Goal: Entertainment & Leisure: Consume media (video, audio)

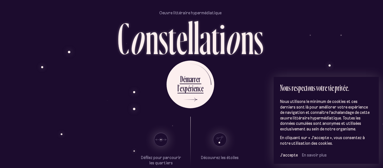
scroll to position [10, 1]
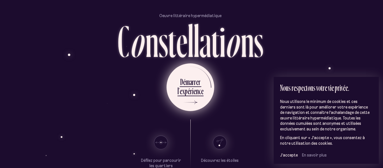
click at [189, 97] on div "l ’ e x p é r i e n c e" at bounding box center [191, 92] width 26 height 13
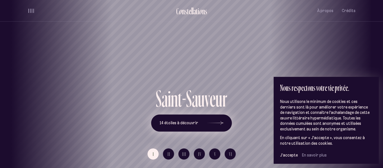
click at [214, 121] on icon at bounding box center [215, 123] width 17 height 42
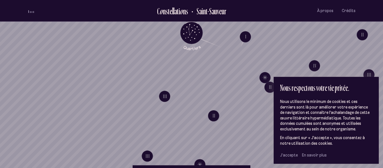
click at [288, 155] on span "J’accepte" at bounding box center [289, 155] width 18 height 5
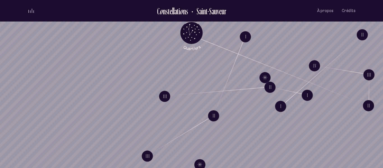
click at [30, 9] on div "volume audio" at bounding box center [31, 11] width 6 height 4
click at [31, 10] on button "volume audio" at bounding box center [31, 11] width 7 height 6
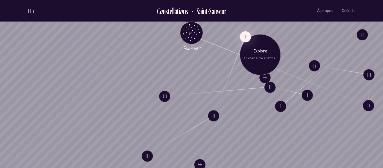
click at [252, 49] on p "Explore" at bounding box center [260, 52] width 33 height 6
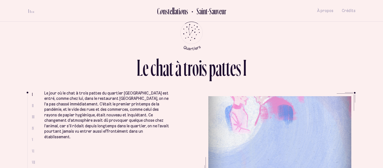
drag, startPoint x: 295, startPoint y: 137, endPoint x: 297, endPoint y: 147, distance: 10.1
click at [297, 147] on ul "Le jour où le chat à trois pattes du quartier [GEOGRAPHIC_DATA] est entré, comm…" at bounding box center [200, 134] width 312 height 84
drag, startPoint x: 297, startPoint y: 147, endPoint x: 290, endPoint y: 120, distance: 27.4
click at [290, 120] on ul "Le jour où le chat à trois pattes du quartier [GEOGRAPHIC_DATA] est entré, comm…" at bounding box center [200, 134] width 312 height 84
click at [99, 85] on div "L e c h a t à t r o i s p a t t e s I" at bounding box center [192, 74] width 328 height 36
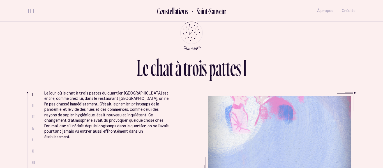
click at [30, 10] on span "volume audio" at bounding box center [30, 11] width 1 height 4
click at [32, 104] on span "II" at bounding box center [33, 105] width 2 height 5
click at [288, 136] on ul "Le jour où le chat à trois pattes du quartier [GEOGRAPHIC_DATA] est entré, comm…" at bounding box center [200, 134] width 312 height 84
click at [325, 139] on ul "Le jour où le chat à trois pattes du quartier [GEOGRAPHIC_DATA] est entré, comm…" at bounding box center [200, 134] width 312 height 84
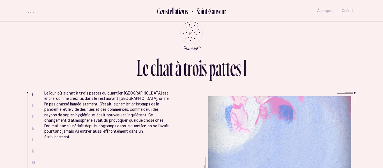
click at [232, 77] on div "L e c h a t à t r o i s p a t t e s I I II III IV V VI VII VIII Le jour où le c…" at bounding box center [191, 84] width 337 height 168
click at [21, 118] on div "L e c h a t à t r o i s p a t t e s I I II III IV V VI VII VIII Le jour où le c…" at bounding box center [191, 84] width 383 height 168
drag, startPoint x: 27, startPoint y: 93, endPoint x: 30, endPoint y: 112, distance: 19.1
click at [30, 112] on ul at bounding box center [30, 134] width 4 height 83
click at [190, 38] on icon "Quartiers" at bounding box center [191, 41] width 33 height 17
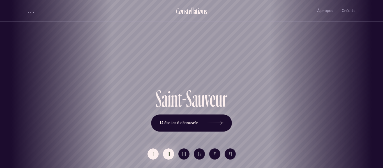
click at [167, 156] on button "II" at bounding box center [168, 153] width 11 height 11
click at [155, 153] on button "I" at bounding box center [153, 153] width 11 height 11
click at [196, 121] on span "14 étoiles à découvrir" at bounding box center [179, 123] width 39 height 5
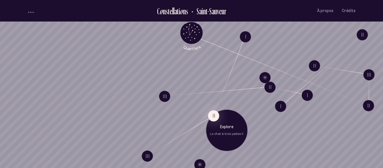
click at [221, 127] on p "Explore" at bounding box center [226, 127] width 33 height 6
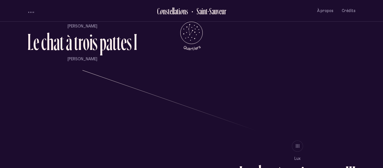
scroll to position [371, 0]
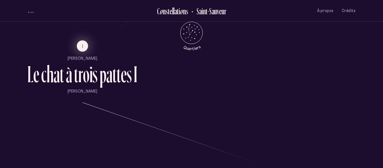
click at [83, 45] on span "I" at bounding box center [82, 46] width 1 height 5
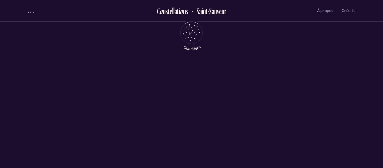
scroll to position [0, 0]
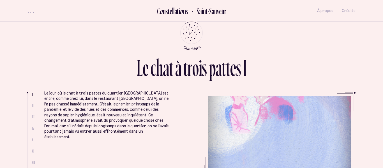
click at [298, 109] on ul "Le jour où le chat à trois pattes du quartier [GEOGRAPHIC_DATA] est entré, comm…" at bounding box center [200, 134] width 312 height 84
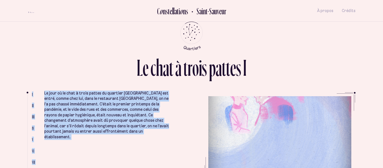
drag, startPoint x: 294, startPoint y: 101, endPoint x: 274, endPoint y: 65, distance: 41.3
click at [274, 65] on div "L e c h a t à t r o i s p a t t e s I I II III IV V VI VII VIII Le jour où le c…" at bounding box center [191, 84] width 337 height 168
click at [192, 35] on icon "Quartiers" at bounding box center [191, 41] width 33 height 17
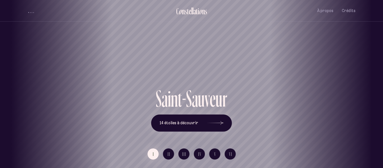
click at [194, 118] on div "[GEOGRAPHIC_DATA] [GEOGRAPHIC_DATA] [GEOGRAPHIC_DATA][PERSON_NAME][GEOGRAPHIC_D…" at bounding box center [191, 84] width 383 height 168
click at [195, 120] on button "14 étoiles à découvrir" at bounding box center [191, 123] width 81 height 17
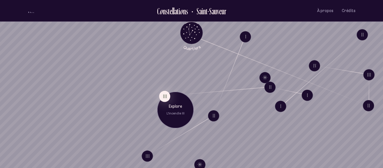
drag, startPoint x: 171, startPoint y: 117, endPoint x: 184, endPoint y: 138, distance: 24.5
click at [184, 138] on div "III Explore L'incendie III" at bounding box center [177, 115] width 36 height 48
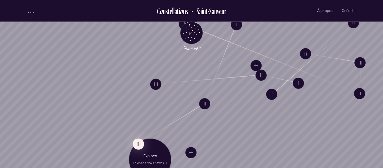
click at [155, 159] on p "Explore" at bounding box center [150, 157] width 34 height 6
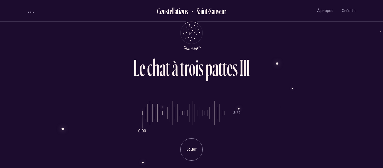
click at [169, 115] on input "range" at bounding box center [184, 113] width 83 height 42
drag, startPoint x: 169, startPoint y: 116, endPoint x: 136, endPoint y: 114, distance: 33.5
type input "*"
click at [143, 114] on input "range" at bounding box center [184, 113] width 83 height 42
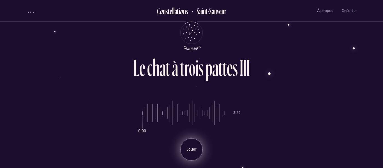
click at [187, 150] on p "Jouer" at bounding box center [192, 150] width 14 height 6
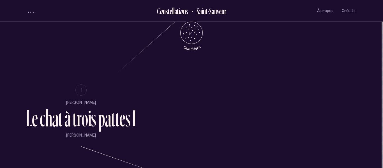
scroll to position [328, 2]
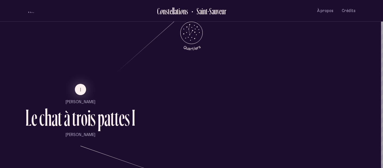
click at [95, 88] on li "I" at bounding box center [81, 89] width 110 height 11
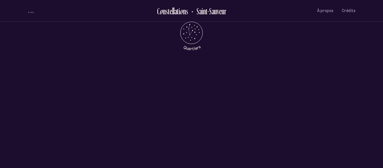
scroll to position [0, 0]
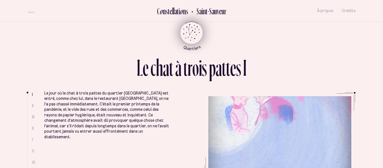
click at [193, 33] on icon "Retour au menu principal" at bounding box center [191, 32] width 17 height 17
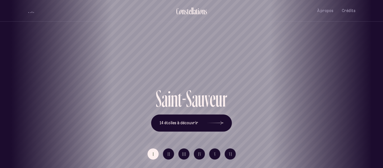
click at [210, 128] on div "[GEOGRAPHIC_DATA] [GEOGRAPHIC_DATA] [GEOGRAPHIC_DATA][PERSON_NAME][GEOGRAPHIC_D…" at bounding box center [191, 84] width 383 height 168
click at [165, 121] on span "14 étoiles à découvrir" at bounding box center [179, 123] width 39 height 5
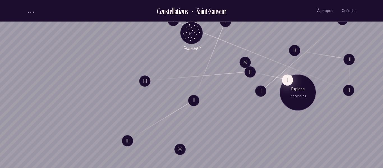
click at [287, 83] on button "I" at bounding box center [287, 79] width 11 height 11
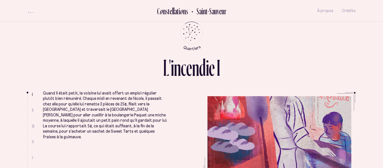
click at [102, 71] on div "L ' i n c e n d i e I" at bounding box center [192, 65] width 328 height 19
click at [212, 13] on h2 "Saint-Sauveur" at bounding box center [210, 10] width 34 height 9
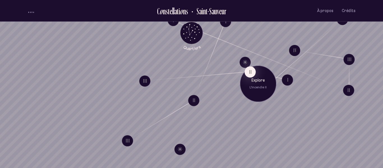
click at [258, 83] on p "Explore" at bounding box center [258, 81] width 28 height 6
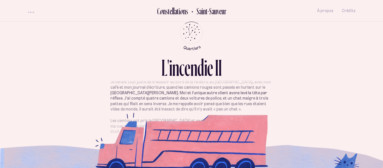
scroll to position [13, 0]
click at [31, 12] on div "volume audio" at bounding box center [31, 12] width 6 height 1
click at [31, 10] on div "volume audio" at bounding box center [31, 11] width 6 height 4
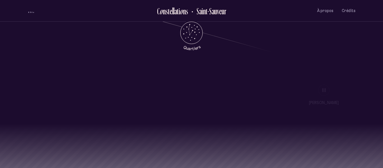
scroll to position [483, 0]
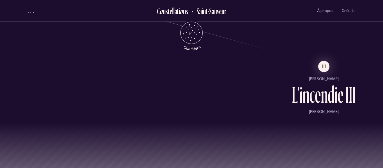
click at [317, 74] on ul "III [PERSON_NAME] L ' i n c e n d i e I I I [PERSON_NAME]" at bounding box center [324, 88] width 64 height 54
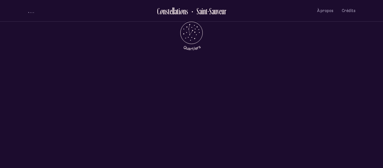
scroll to position [0, 0]
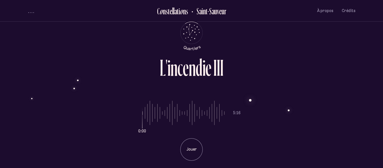
click at [187, 147] on p "Jouer" at bounding box center [192, 150] width 14 height 6
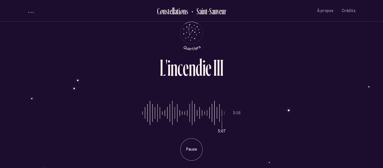
type input "***"
click at [223, 113] on input "range" at bounding box center [184, 113] width 82 height 42
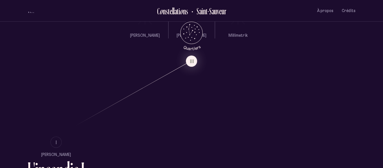
scroll to position [280, 0]
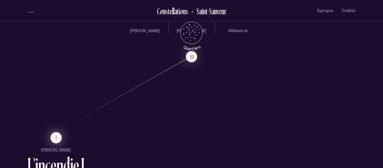
click at [58, 136] on button "I" at bounding box center [56, 137] width 11 height 11
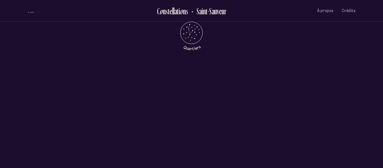
scroll to position [0, 0]
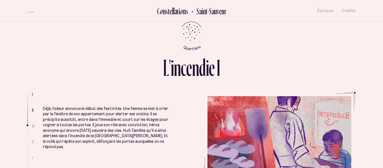
scroll to position [299, 0]
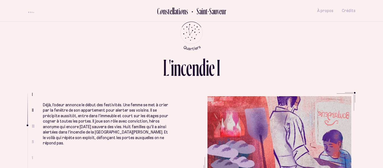
click at [98, 102] on p "Déjà, l’odeur annonce le début des festivités. Une femme se met à crier par la …" at bounding box center [105, 124] width 125 height 44
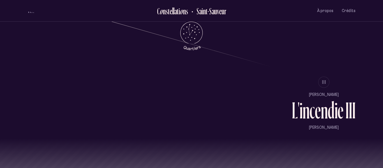
scroll to position [522, 0]
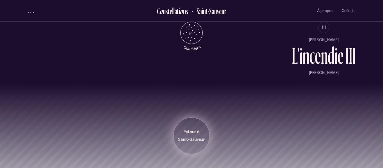
click at [199, 131] on p "Retour à" at bounding box center [192, 132] width 28 height 6
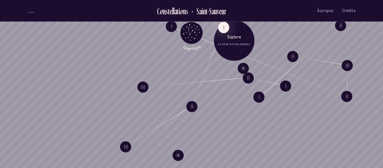
click at [232, 38] on p "Explore" at bounding box center [234, 38] width 33 height 6
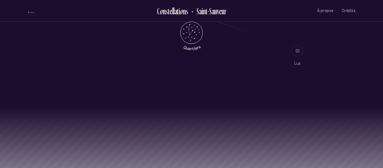
scroll to position [522, 0]
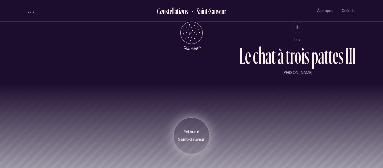
click at [184, 130] on p "Retour à" at bounding box center [192, 132] width 28 height 6
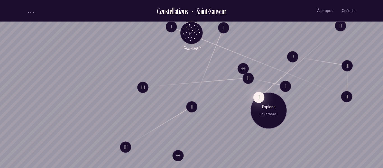
click at [259, 98] on button "I" at bounding box center [258, 97] width 11 height 11
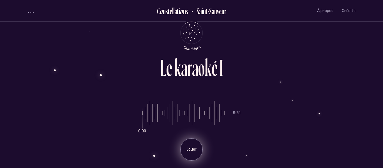
click at [196, 154] on div "Jouer" at bounding box center [191, 149] width 22 height 22
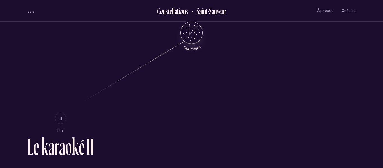
scroll to position [301, 0]
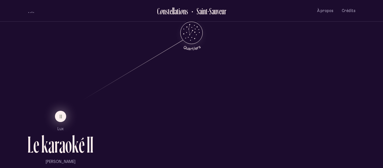
click at [56, 117] on button "II" at bounding box center [60, 116] width 11 height 11
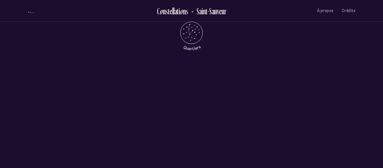
scroll to position [0, 0]
